Goal: Use online tool/utility: Use online tool/utility

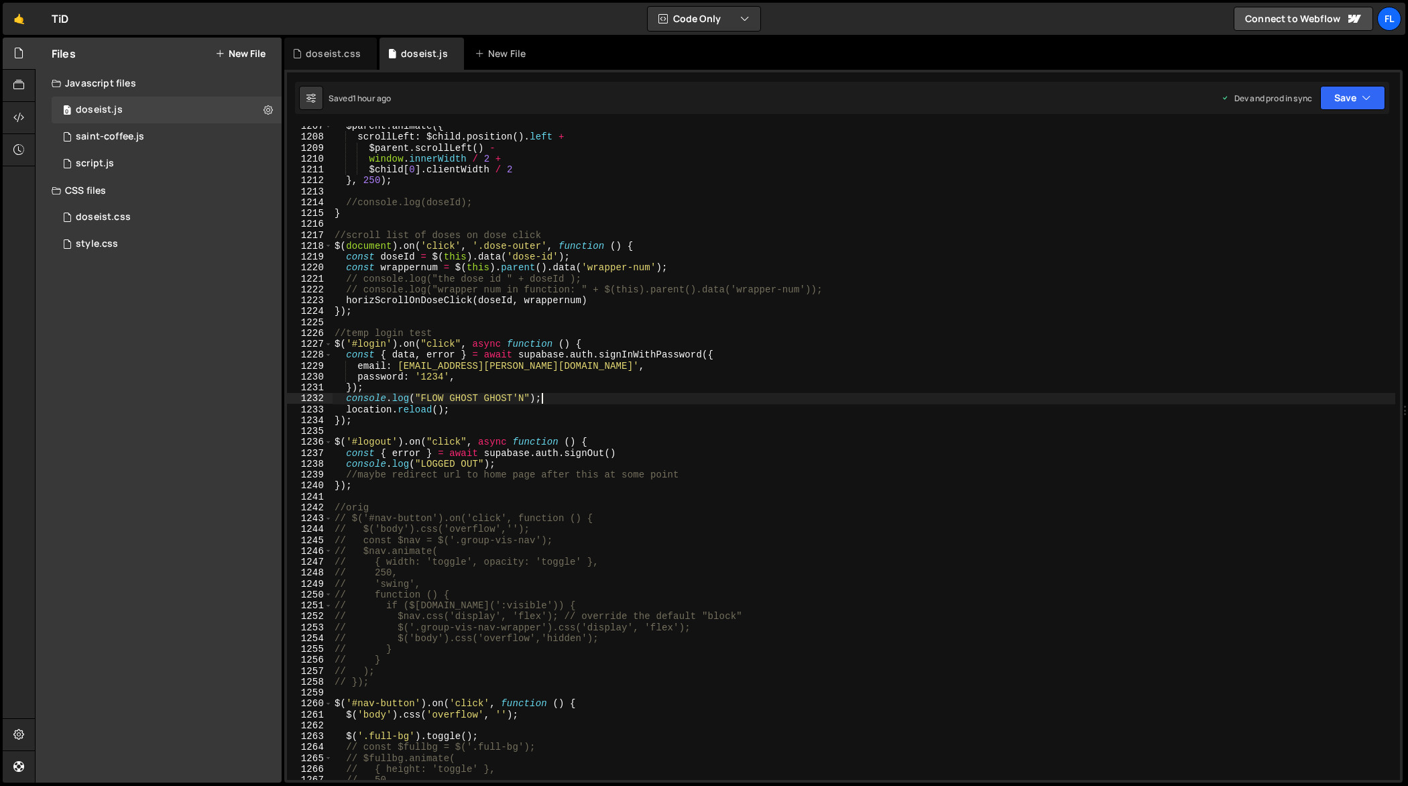
click at [920, 393] on div "$parent . animate ({ scrollLeft : $child . position ( ) . left + $parent . scro…" at bounding box center [864, 459] width 1064 height 676
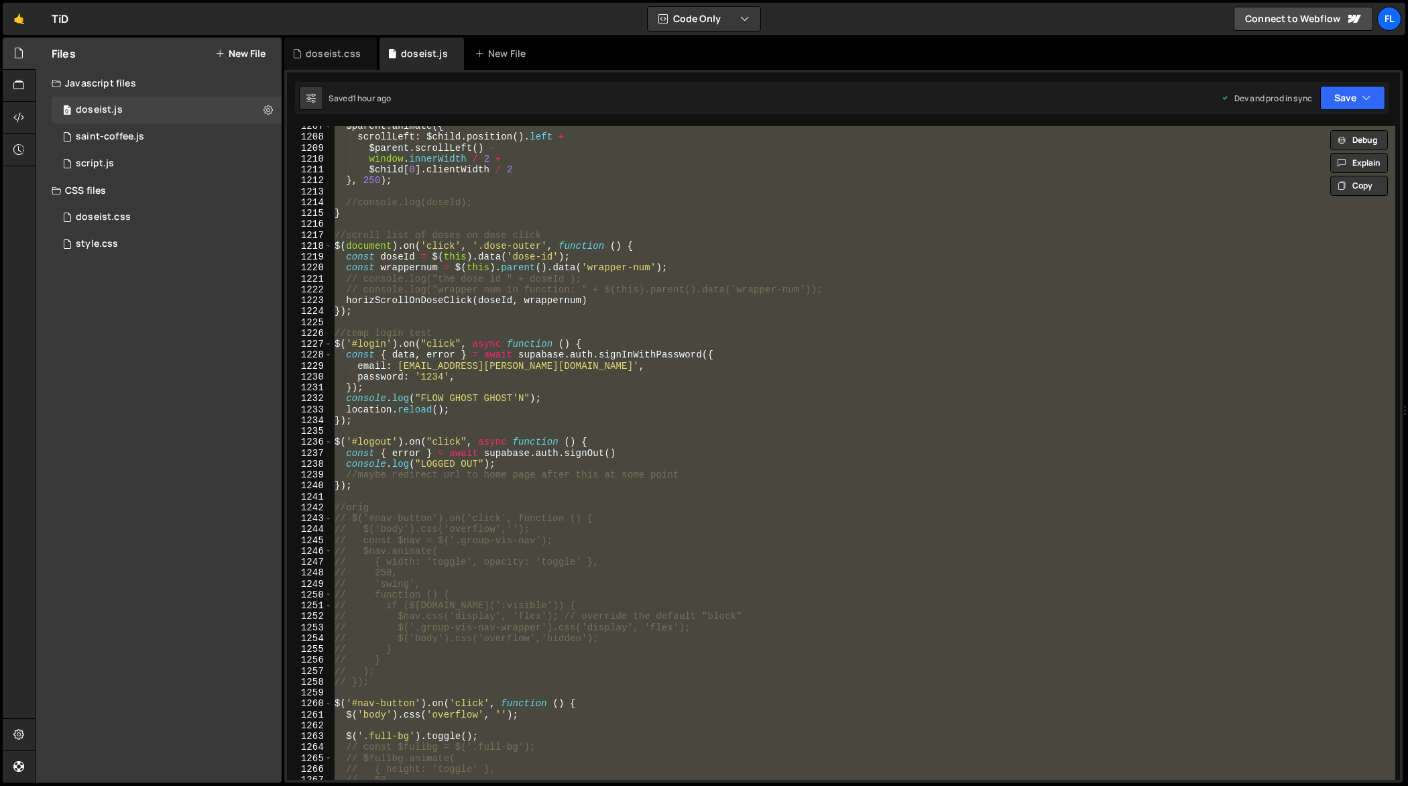
scroll to position [13234, 0]
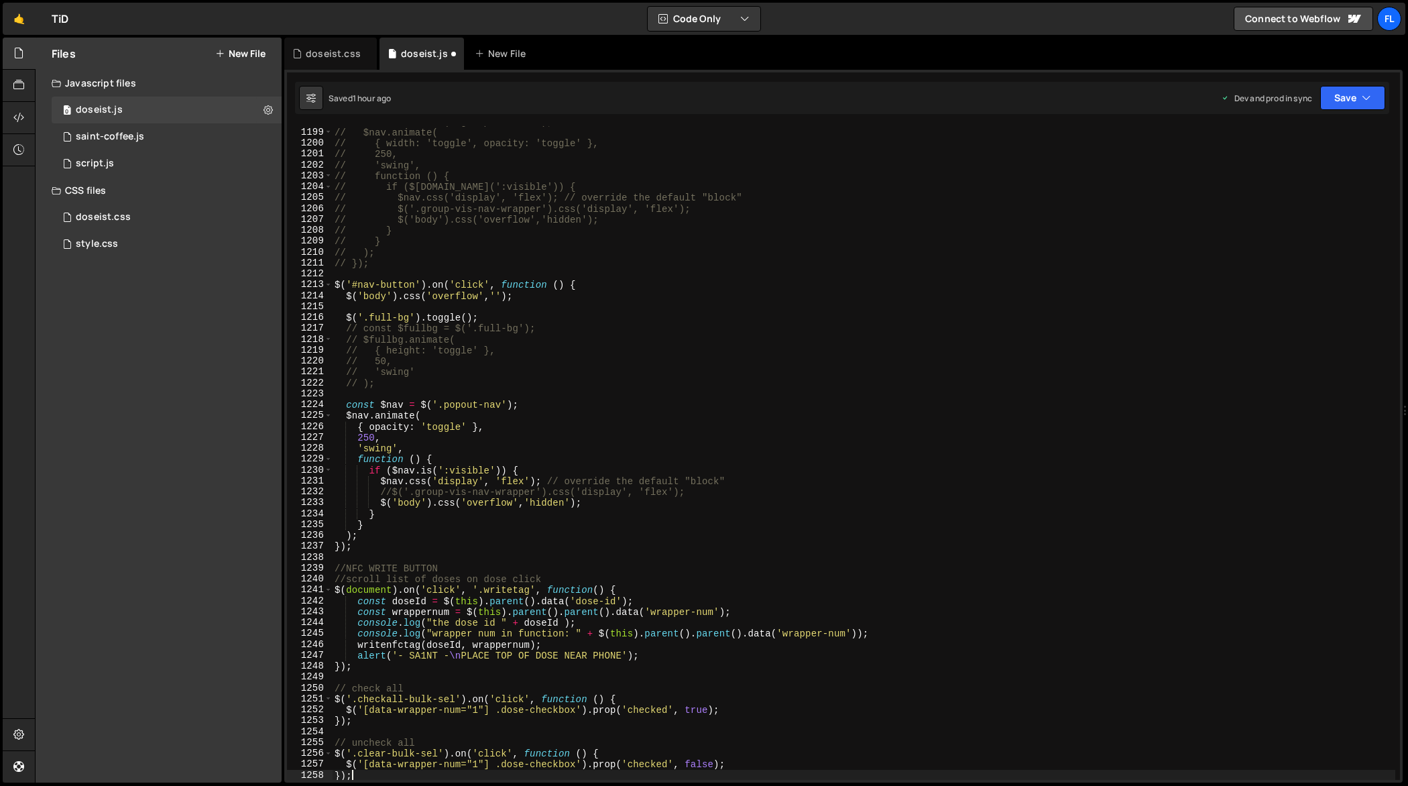
type textarea "$('body').css('overflow', '');"
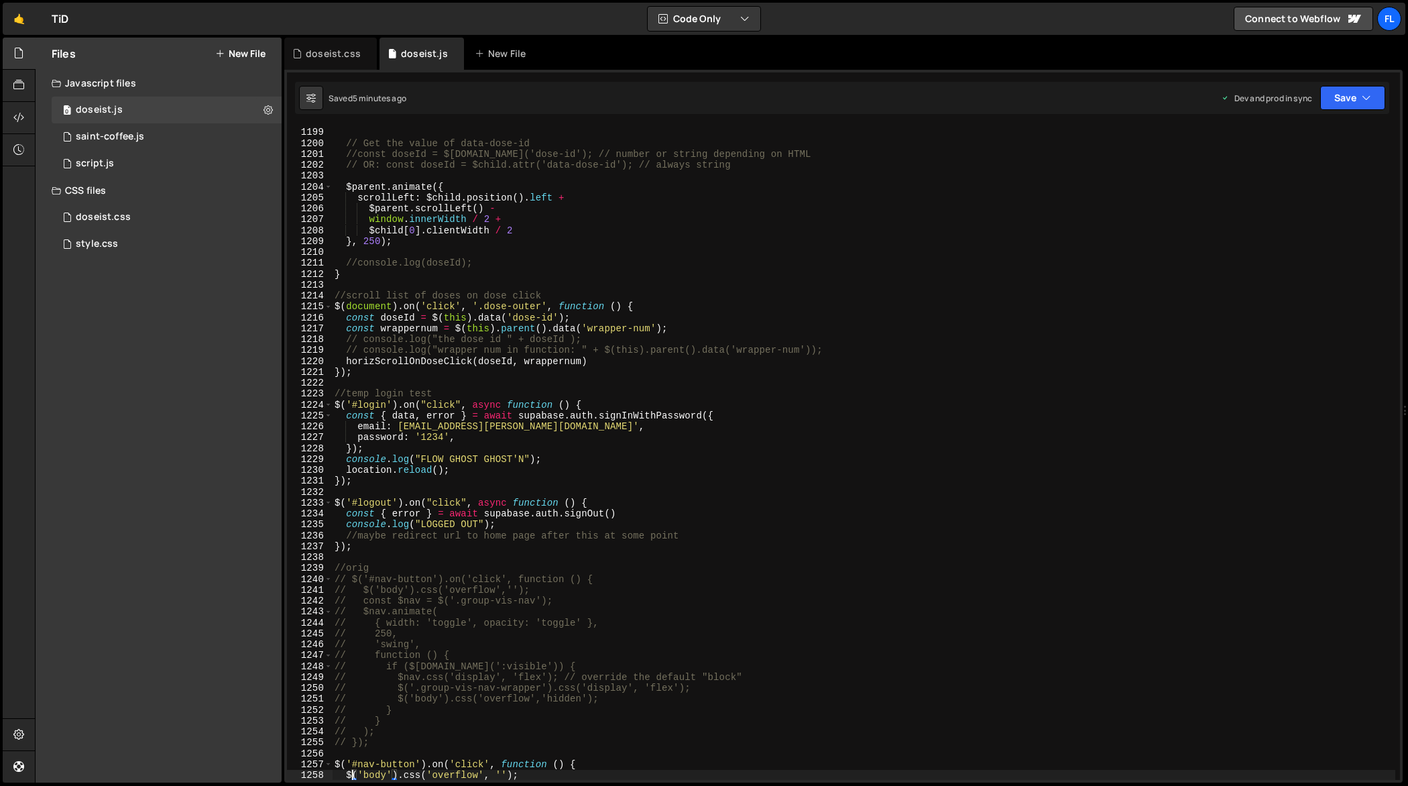
click at [835, 387] on div "const $child = $parent . find ( '[data-dose-id="' + thedoseid + '"]' ) ; // fin…" at bounding box center [864, 454] width 1064 height 676
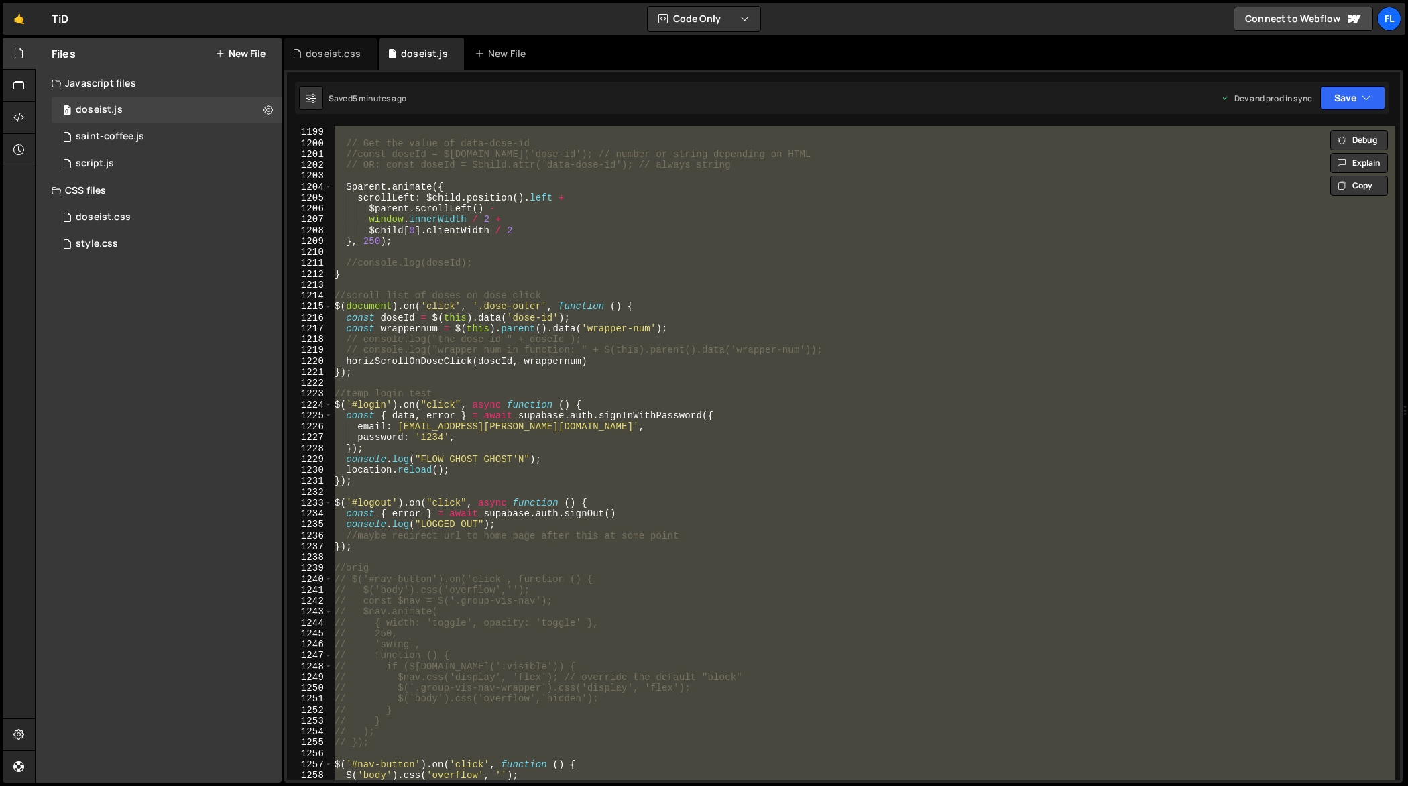
paste textarea
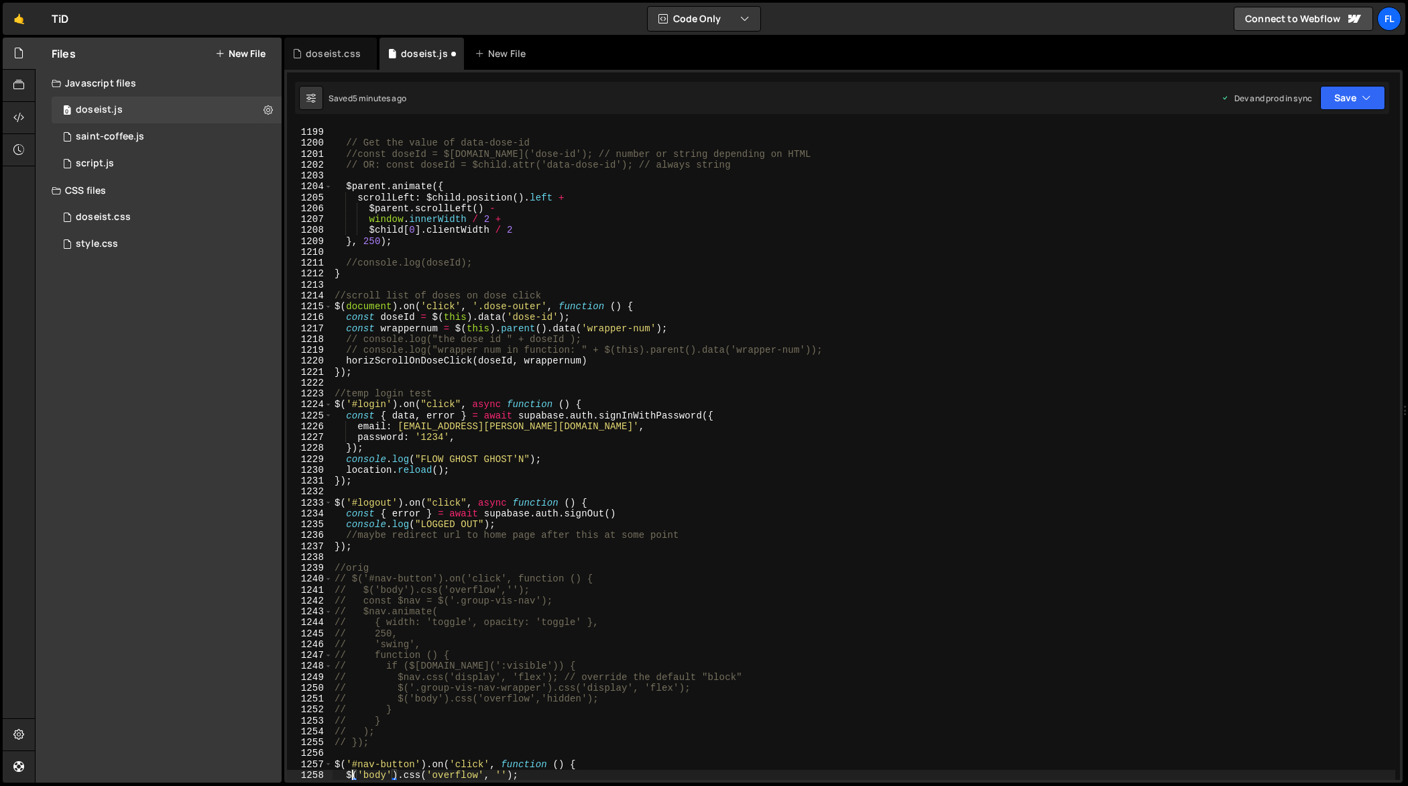
scroll to position [13114, 0]
click at [811, 373] on div "const $child = $parent . find ( '[data-dose-id="' + thedoseid + '"]' ) ; // fin…" at bounding box center [864, 454] width 1064 height 676
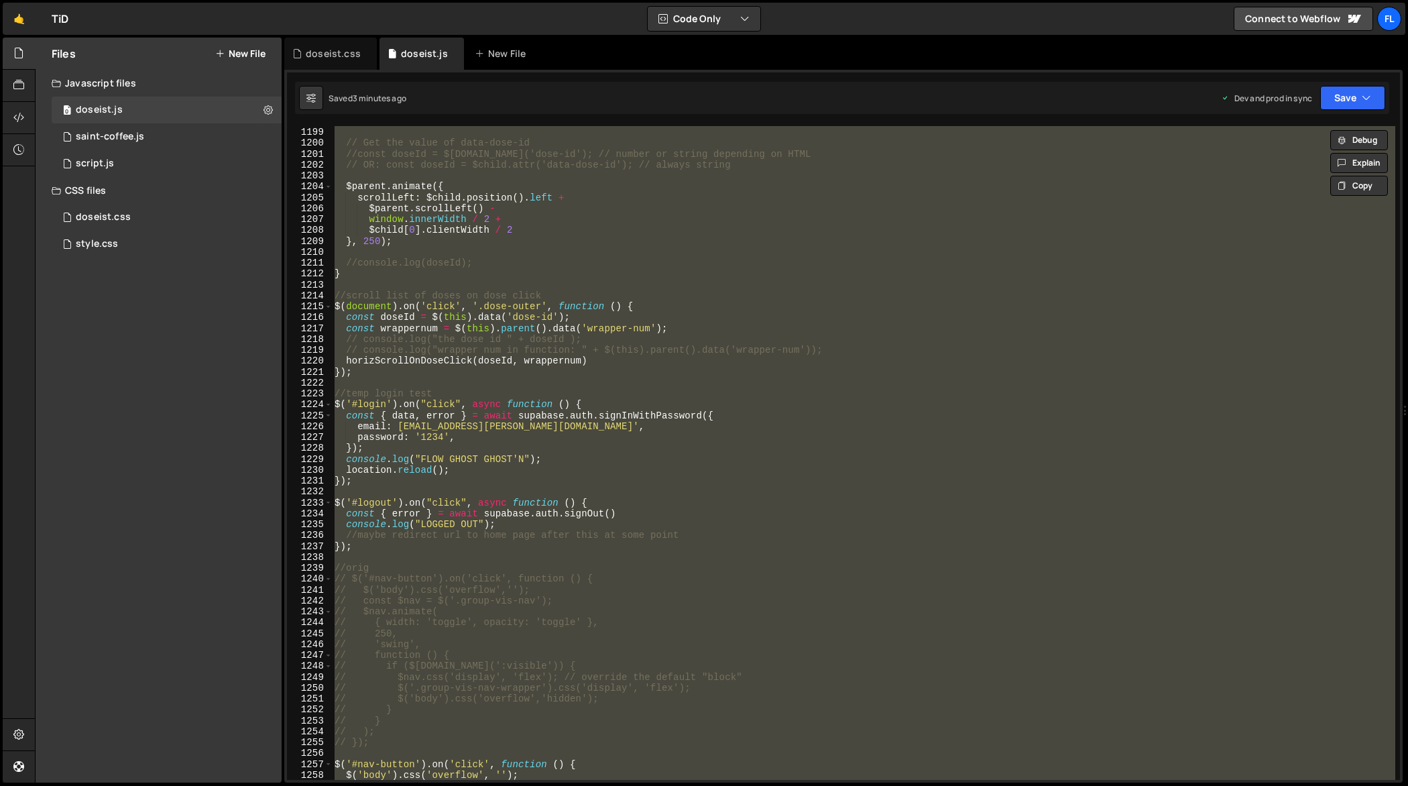
paste textarea
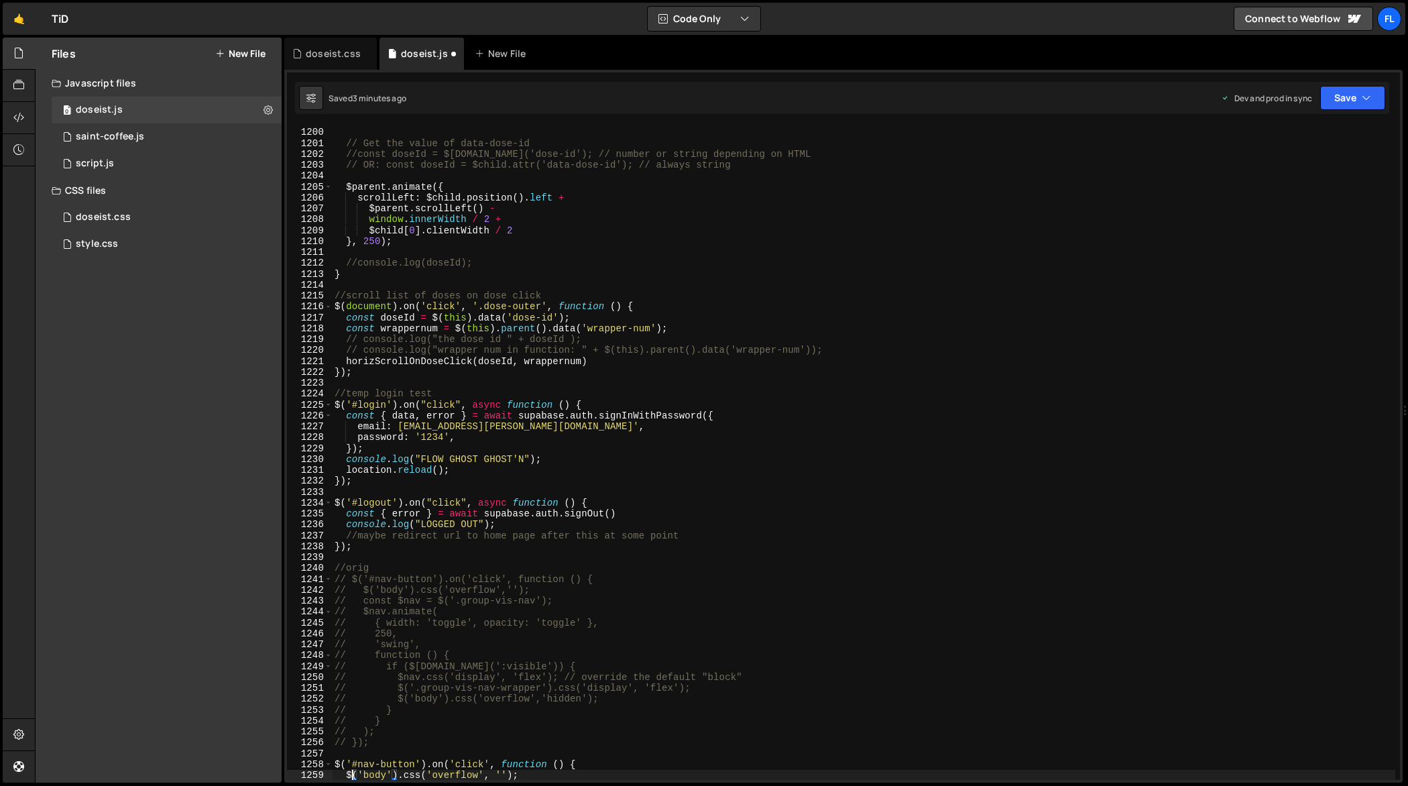
scroll to position [13125, 0]
click at [827, 391] on div "const $child = $parent . find ( '[data-dose-id="' + thedoseid + '"]' ) ; // fin…" at bounding box center [864, 454] width 1064 height 676
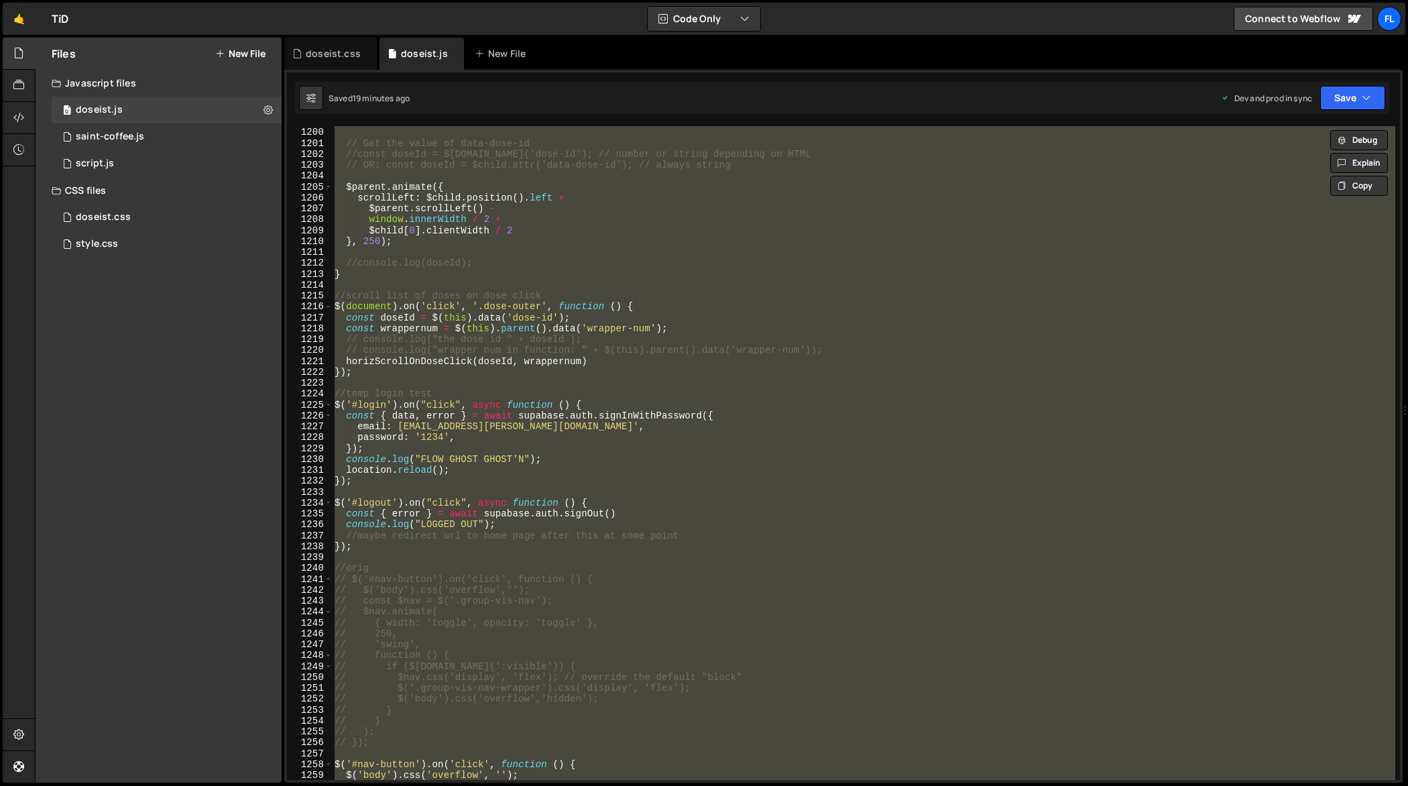
paste textarea
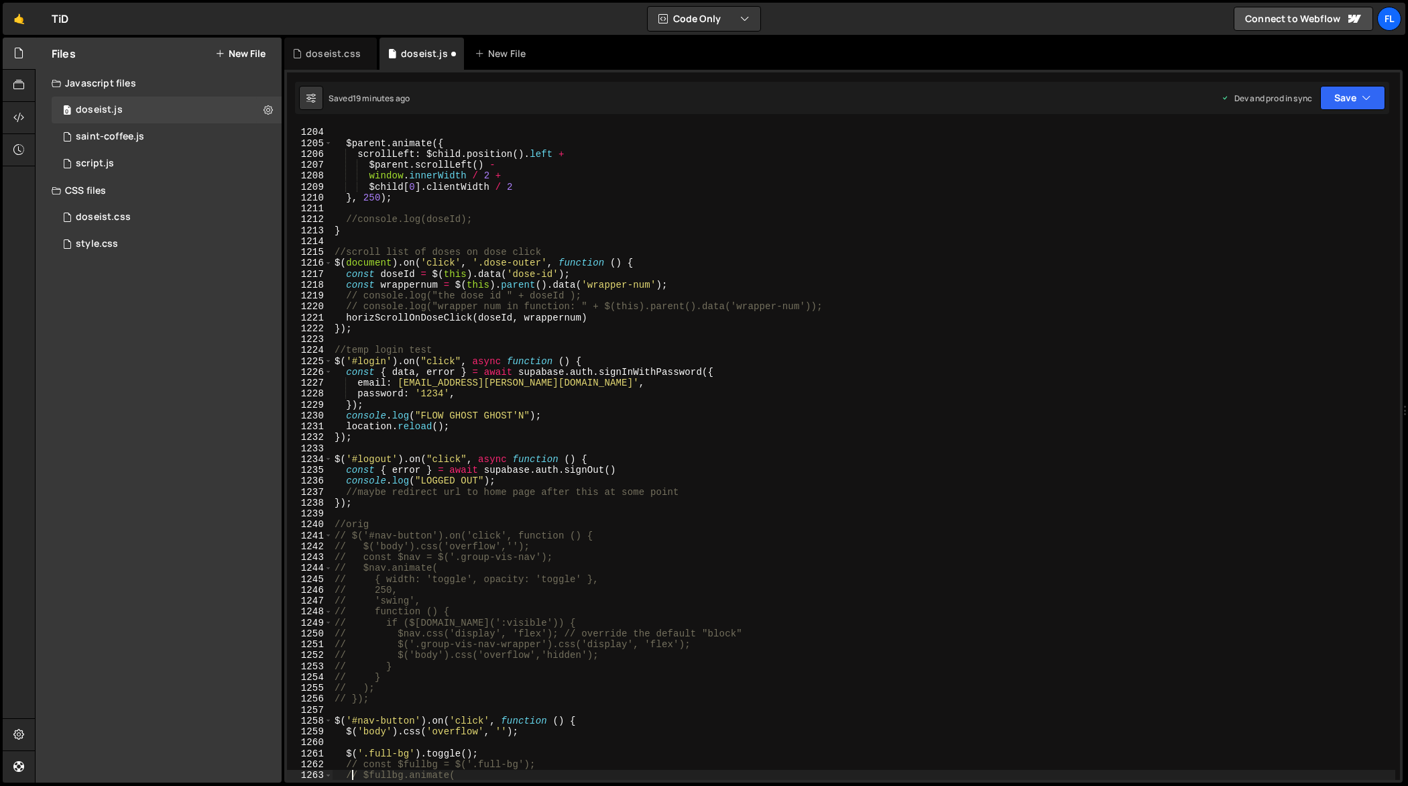
scroll to position [13169, 0]
click at [729, 377] on div "// OR: const doseId = $child.attr('data-dose-id'); // always string $parent . a…" at bounding box center [864, 454] width 1064 height 676
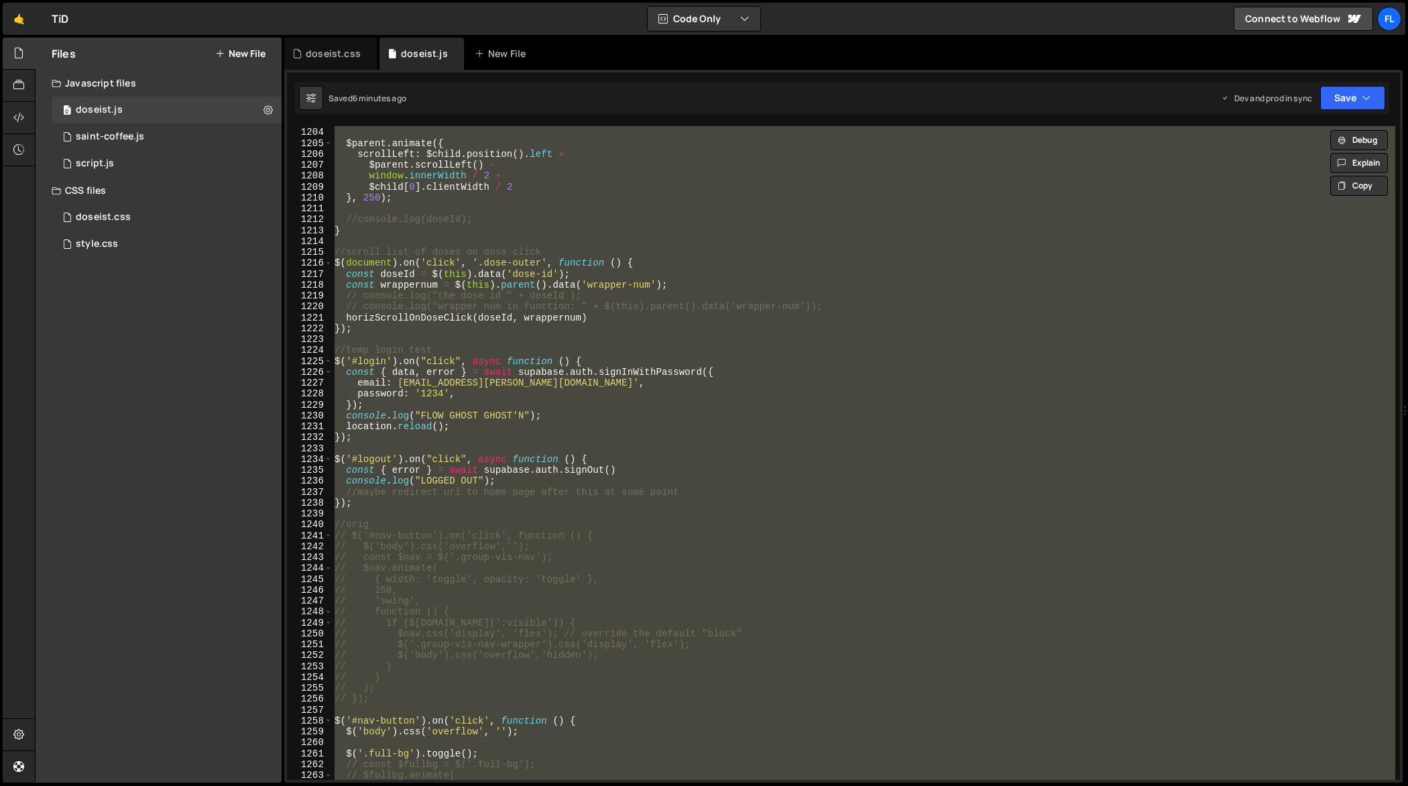
paste textarea
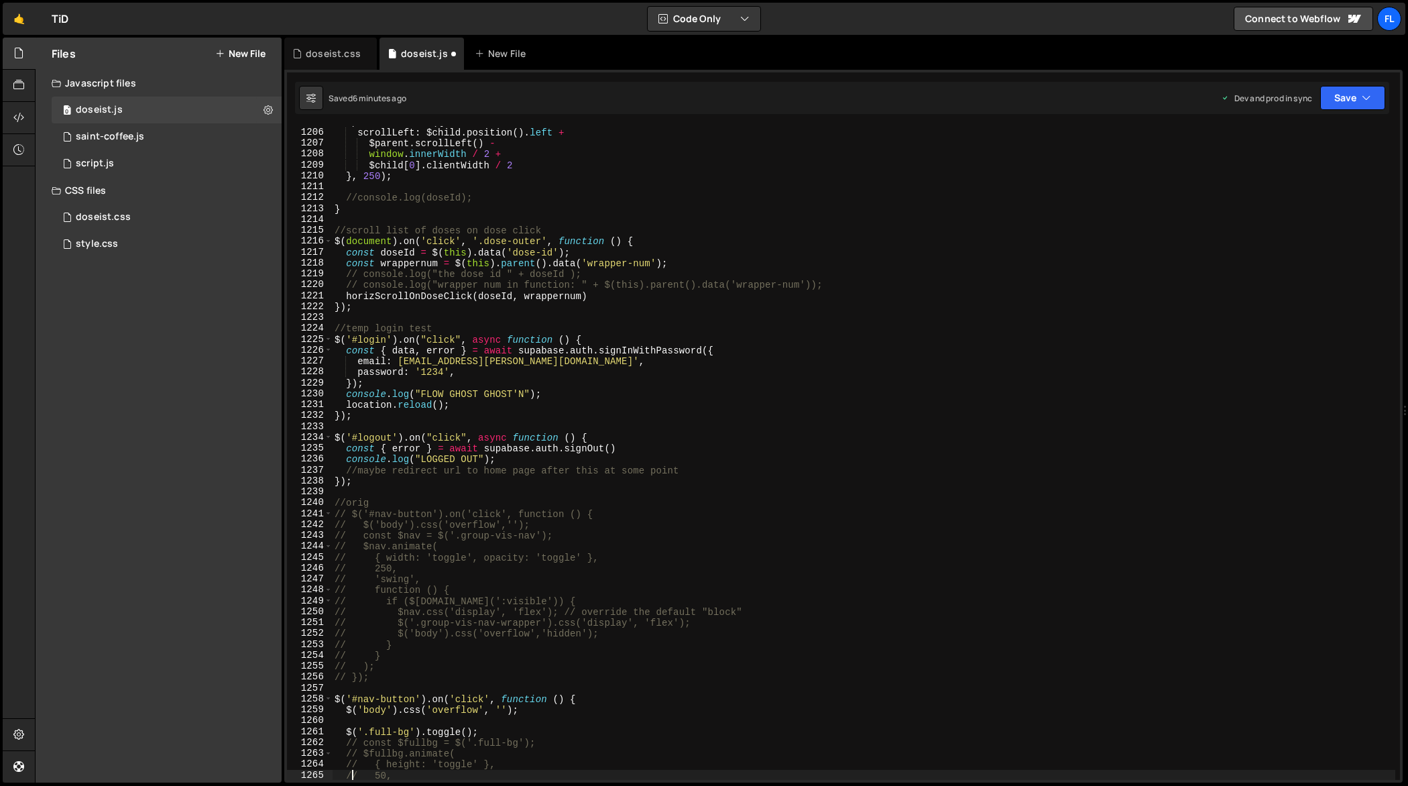
scroll to position [13190, 0]
click at [753, 396] on div "$parent . animate ({ scrollLeft : $child . position ( ) . left + $parent . scro…" at bounding box center [864, 454] width 1064 height 676
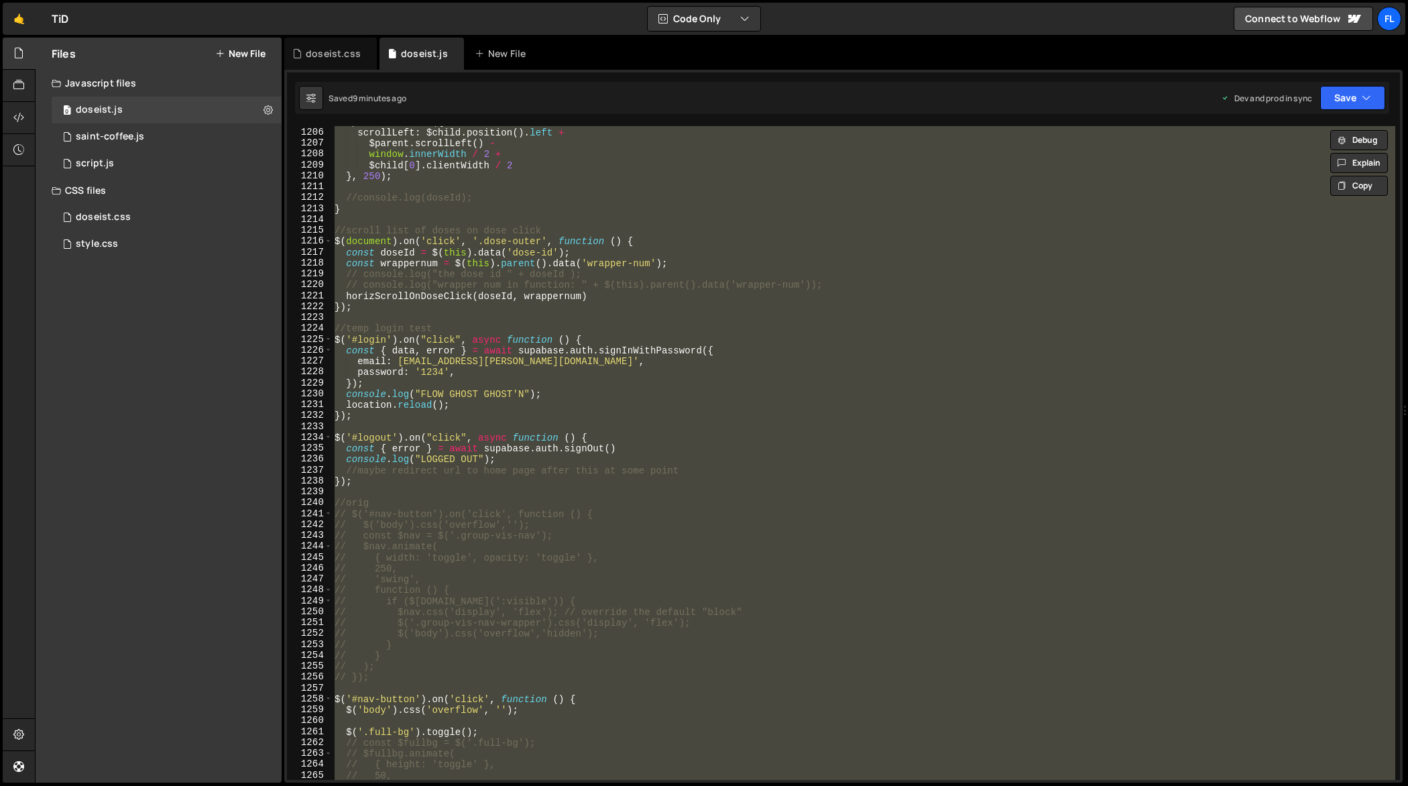
paste textarea
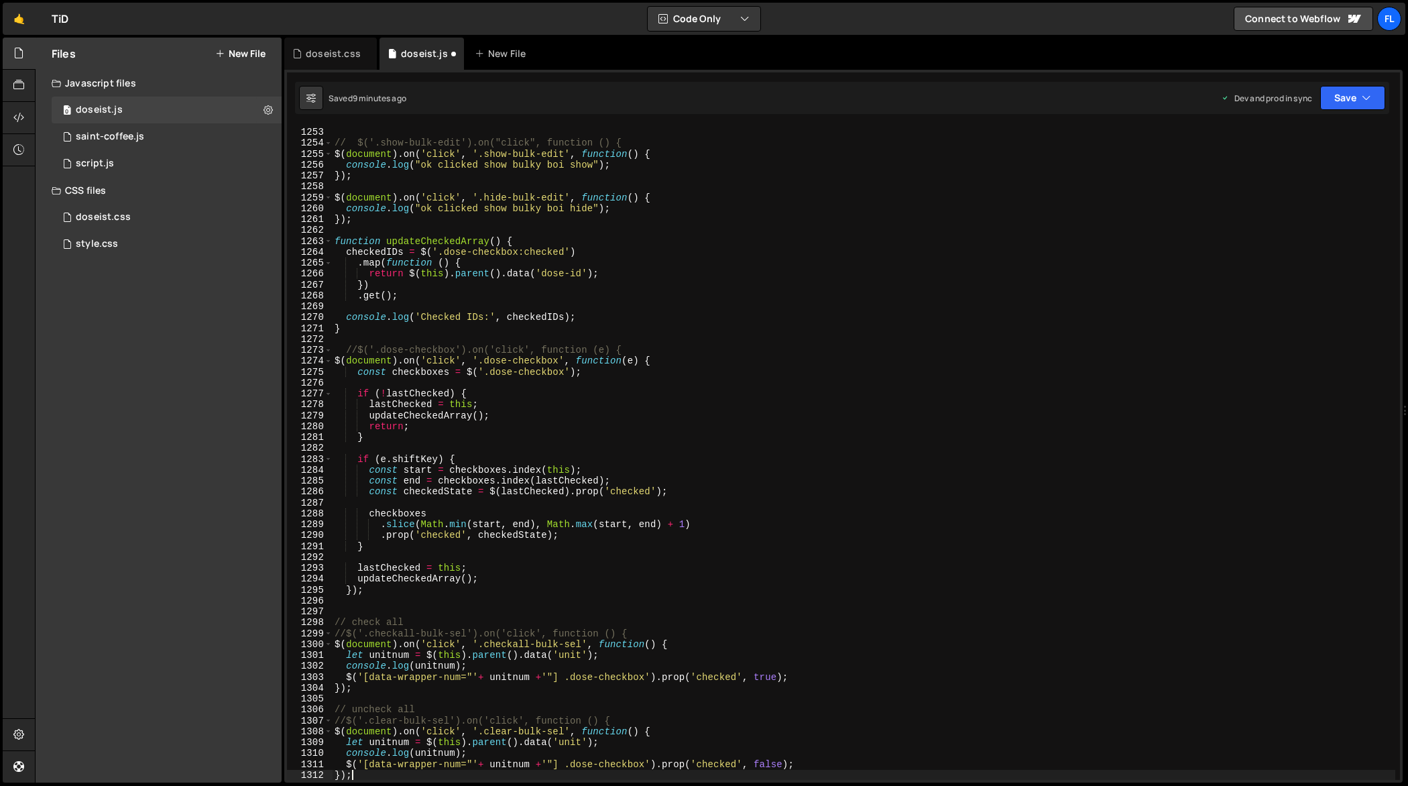
type textarea ".get();"
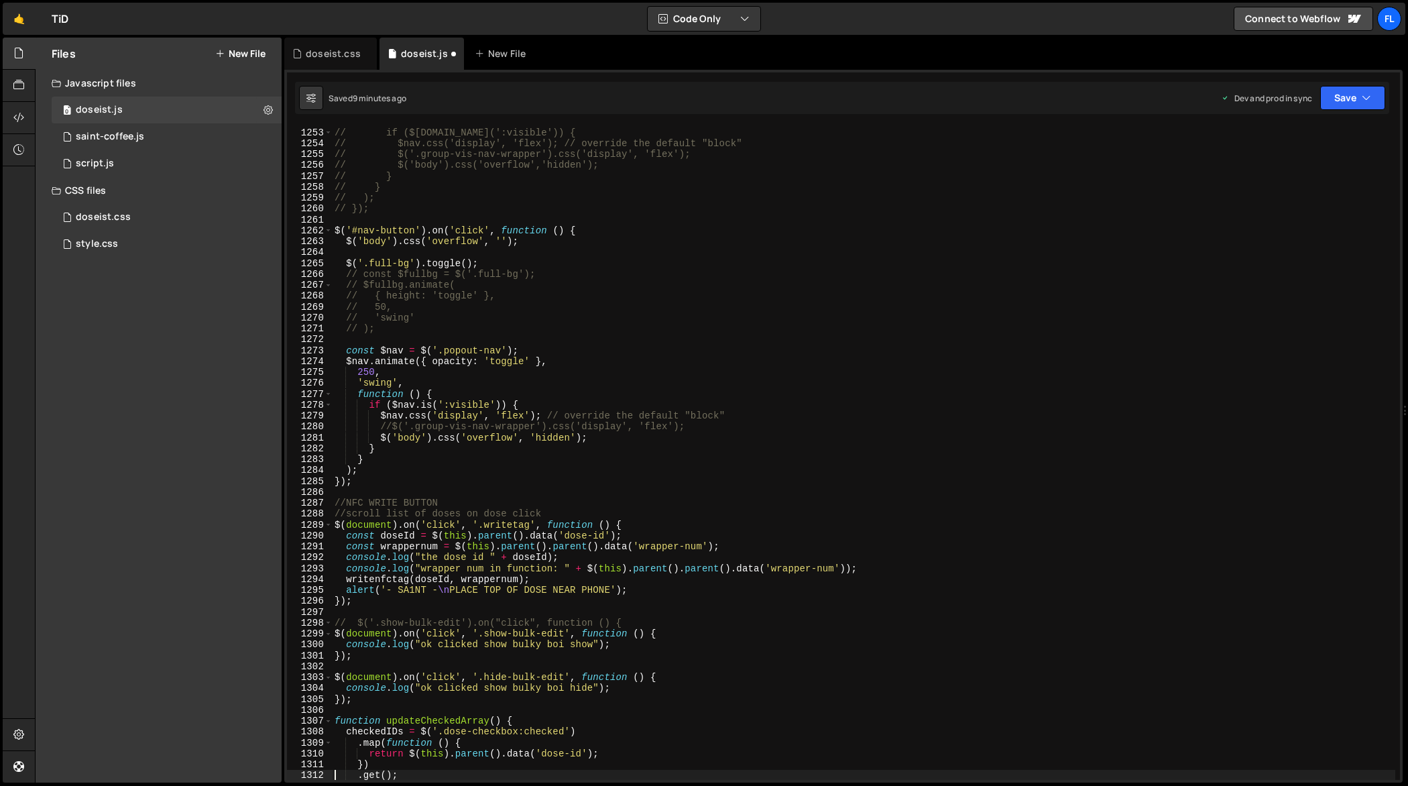
scroll to position [13703, 0]
